Goal: Information Seeking & Learning: Check status

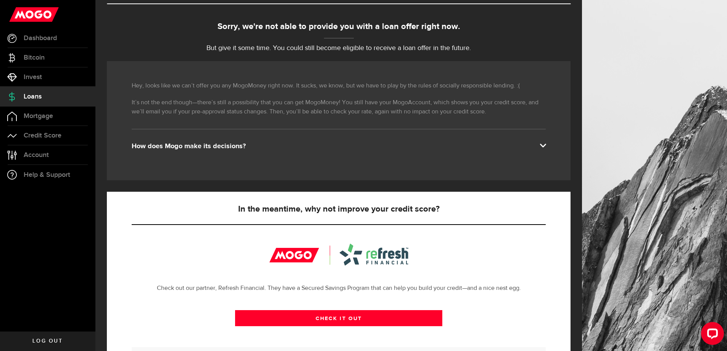
scroll to position [76, 0]
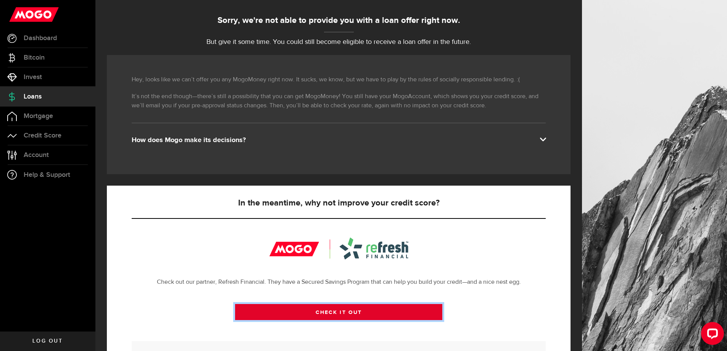
click at [340, 319] on link "CHECK IT OUT" at bounding box center [338, 312] width 207 height 16
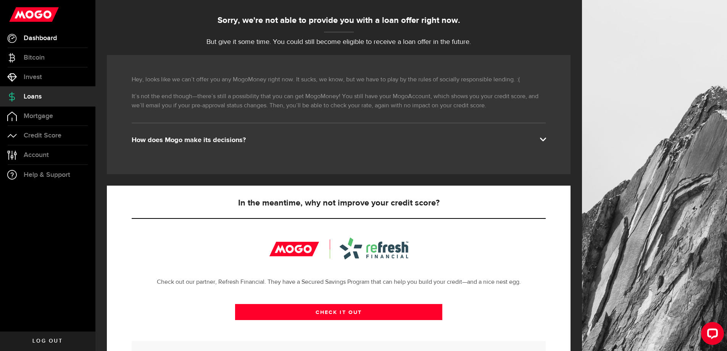
click at [53, 42] on link "Dashboard" at bounding box center [47, 38] width 95 height 19
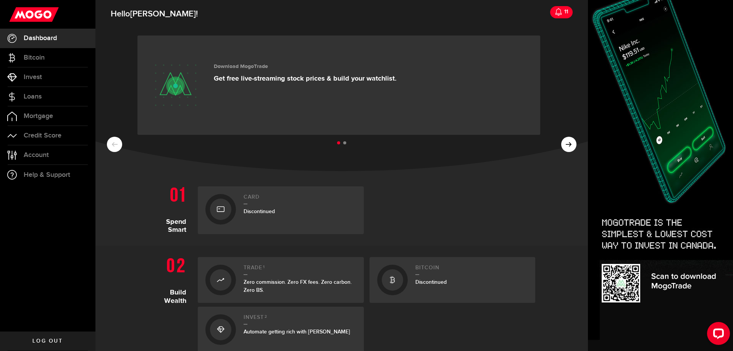
click at [562, 10] on div "11" at bounding box center [565, 12] width 6 height 16
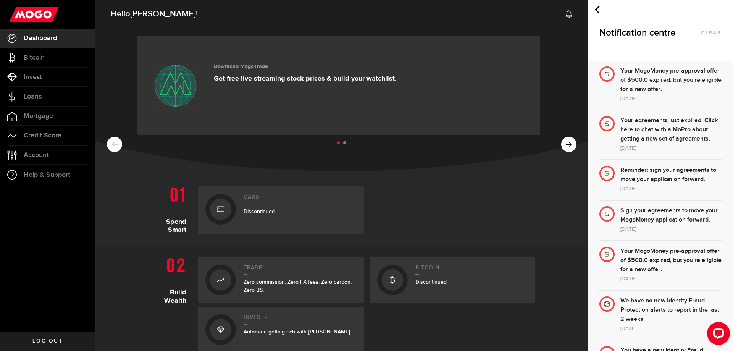
click at [661, 85] on div "Your MogoMoney pre-approval offer of $500.0 expired, but you're eligible for a …" at bounding box center [670, 79] width 101 height 27
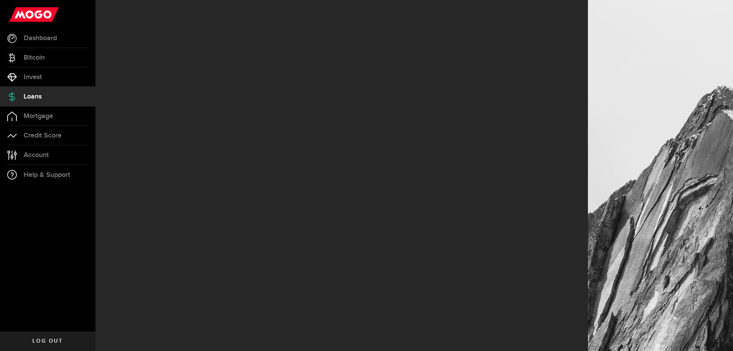
click at [661, 85] on div at bounding box center [660, 175] width 145 height 351
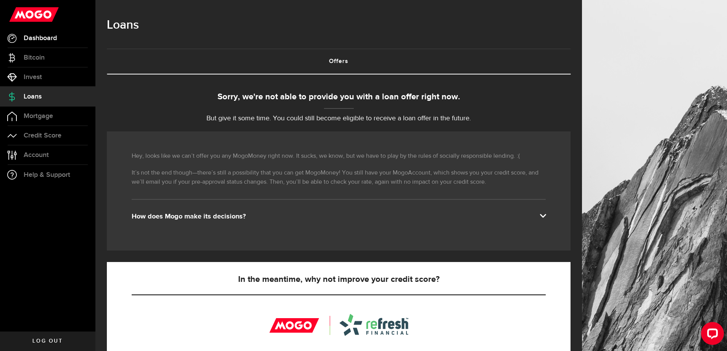
click at [50, 37] on span "Dashboard" at bounding box center [40, 38] width 33 height 7
